Goal: Navigation & Orientation: Go to known website

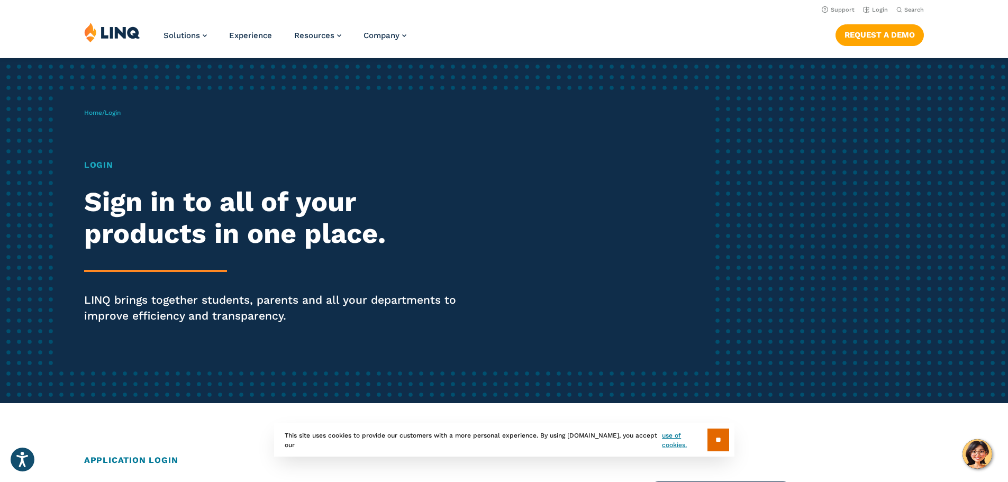
click at [103, 165] on h1 "Login" at bounding box center [278, 165] width 388 height 13
click at [868, 12] on link "Login" at bounding box center [875, 9] width 25 height 7
click at [869, 6] on link "Login" at bounding box center [875, 9] width 25 height 7
